Goal: Task Accomplishment & Management: Complete application form

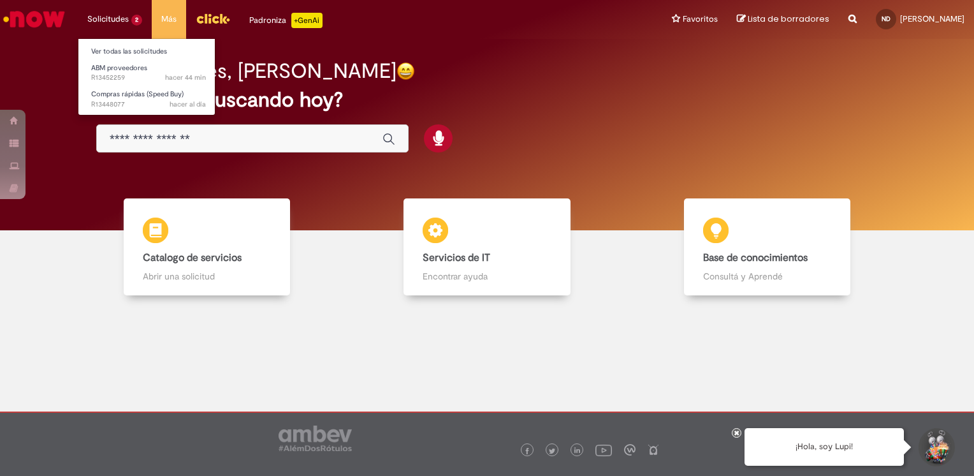
click at [127, 21] on li "Solicitudes 2 Ver todas las solicitudes ABM proveedores hacer 44 min hacer 44 m…" at bounding box center [115, 19] width 74 height 38
click at [134, 72] on link "ABM proveedores hacer 44 min hacer 44 minutos R13452259" at bounding box center [148, 73] width 140 height 24
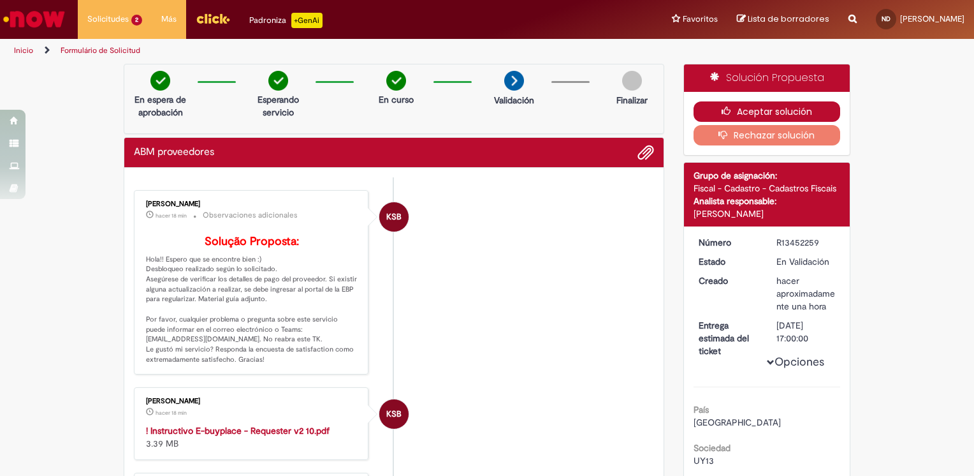
click at [786, 113] on button "Aceptar solución" at bounding box center [767, 111] width 147 height 20
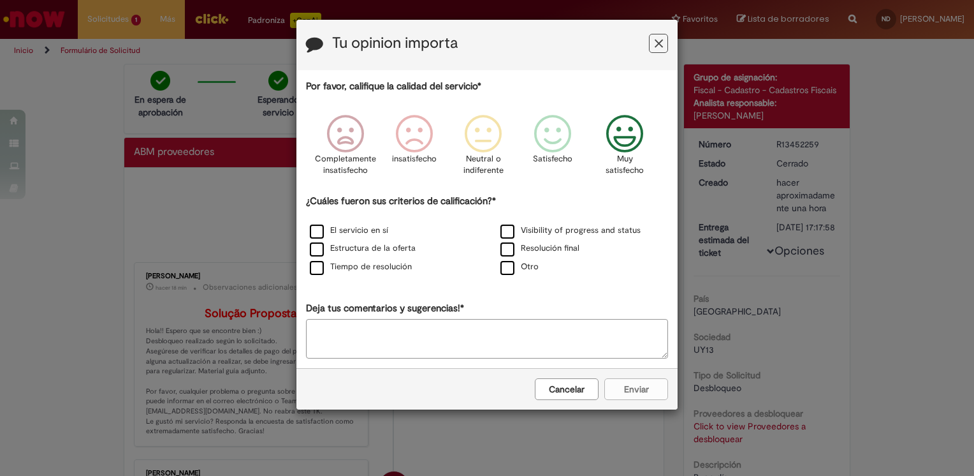
click at [626, 144] on icon "Feedback" at bounding box center [625, 134] width 48 height 38
click at [346, 262] on label "Tiempo de resolución" at bounding box center [361, 267] width 102 height 12
click at [633, 390] on button "Enviar" at bounding box center [636, 389] width 64 height 22
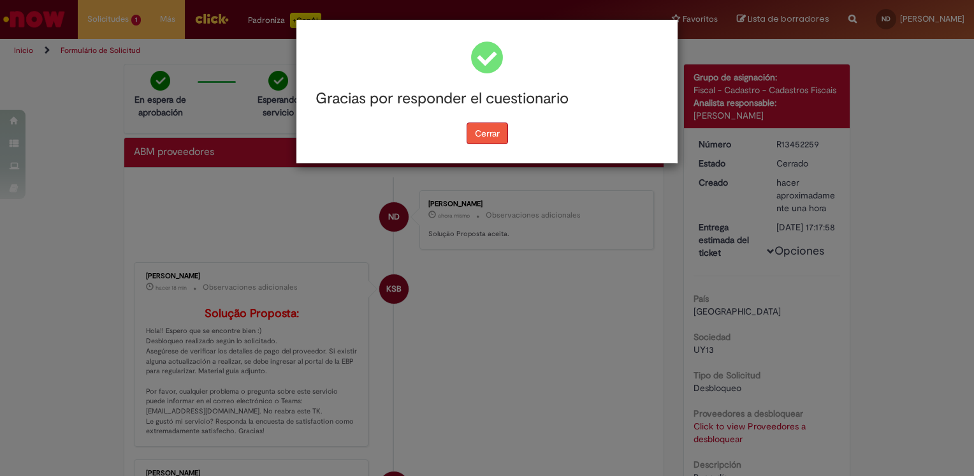
click at [490, 136] on button "Cerrar" at bounding box center [487, 133] width 41 height 22
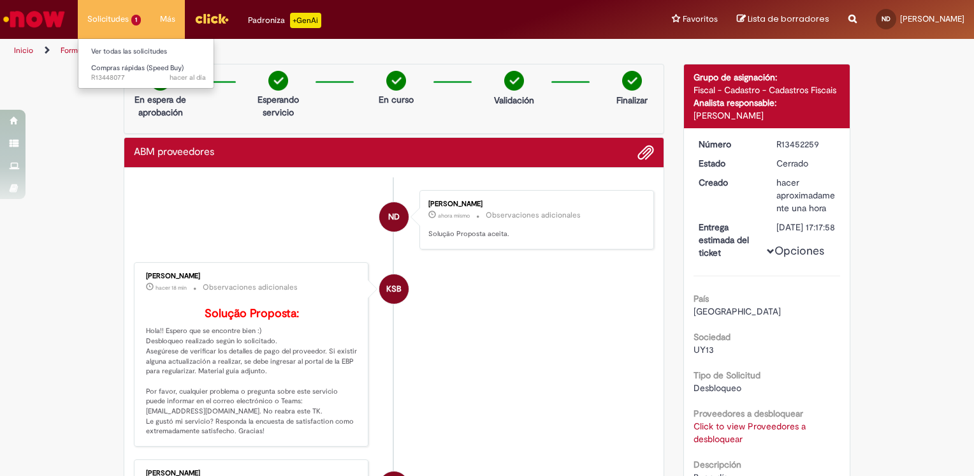
click at [108, 20] on li "Solicitudes 1 Ver todas las solicitudes Compras rápidas (Speed Buy) hacer al dí…" at bounding box center [114, 19] width 73 height 38
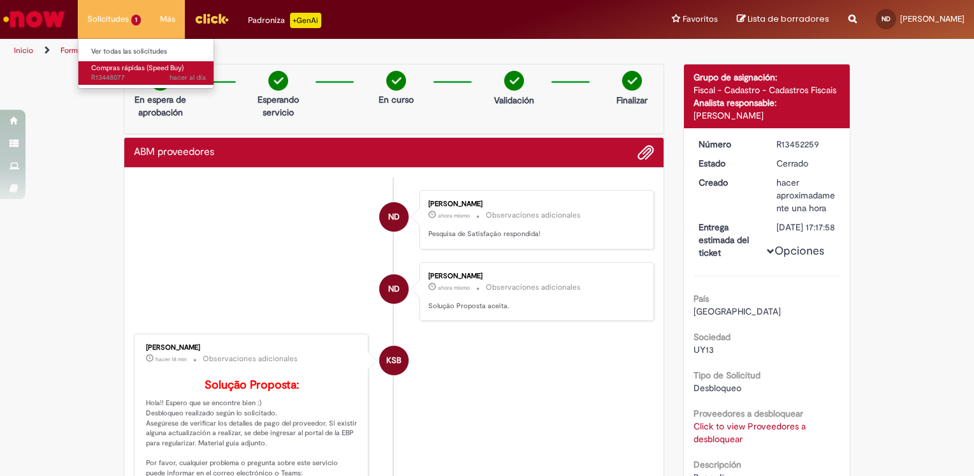
click at [121, 73] on span "hacer al día hacer al día R13448077" at bounding box center [148, 78] width 115 height 10
click at [122, 70] on span "Compras rápidas (Speed Buy)" at bounding box center [137, 68] width 92 height 10
click at [124, 71] on span "Compras rápidas (Speed Buy)" at bounding box center [137, 68] width 92 height 10
click at [124, 70] on span "Compras rápidas (Speed Buy)" at bounding box center [137, 68] width 92 height 10
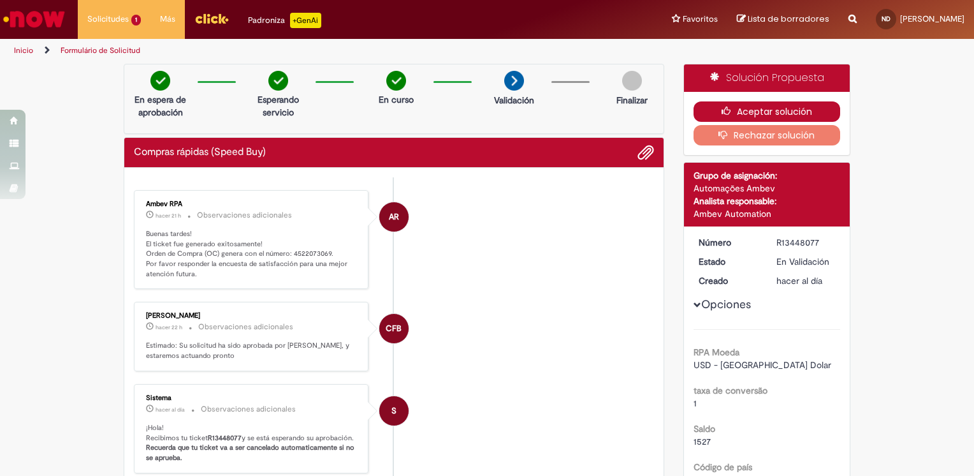
click at [784, 109] on button "Aceptar solución" at bounding box center [767, 111] width 147 height 20
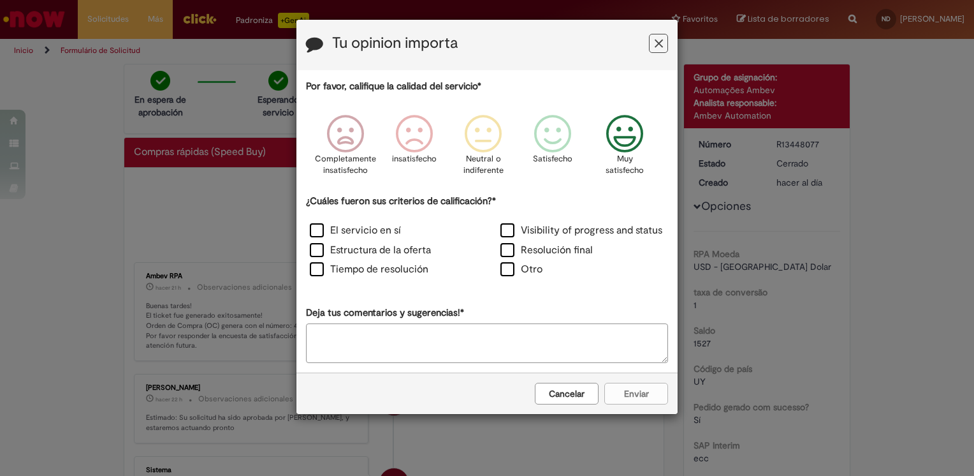
drag, startPoint x: 624, startPoint y: 133, endPoint x: 583, endPoint y: 179, distance: 62.3
click at [624, 133] on icon "Feedback" at bounding box center [625, 134] width 48 height 38
click at [363, 264] on label "Tiempo de resolución" at bounding box center [369, 269] width 119 height 15
click at [658, 394] on button "Enviar" at bounding box center [636, 394] width 64 height 22
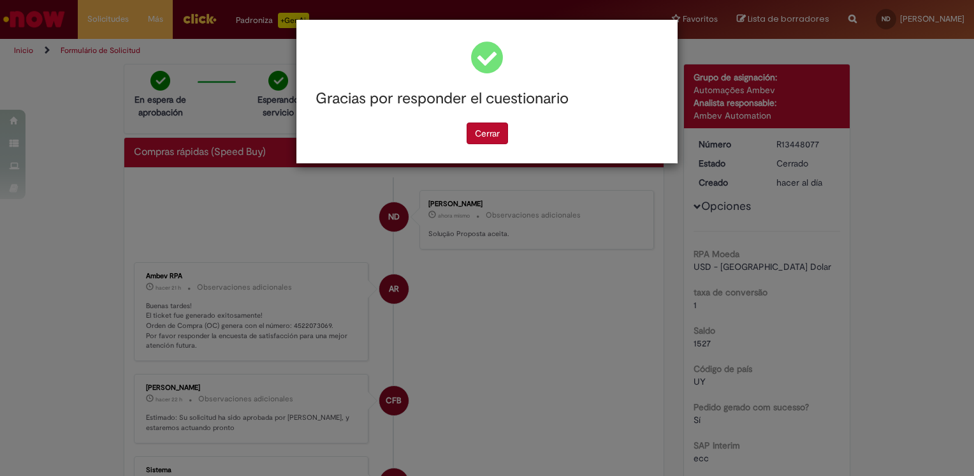
click at [485, 131] on button "Cerrar" at bounding box center [487, 133] width 41 height 22
